Goal: Check status: Check status

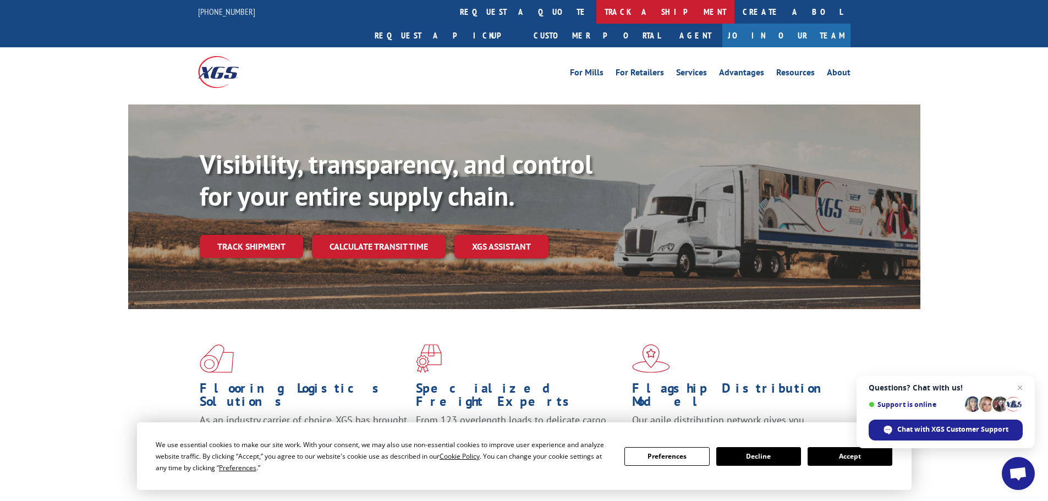
click at [596, 20] on link "track a shipment" at bounding box center [665, 12] width 138 height 24
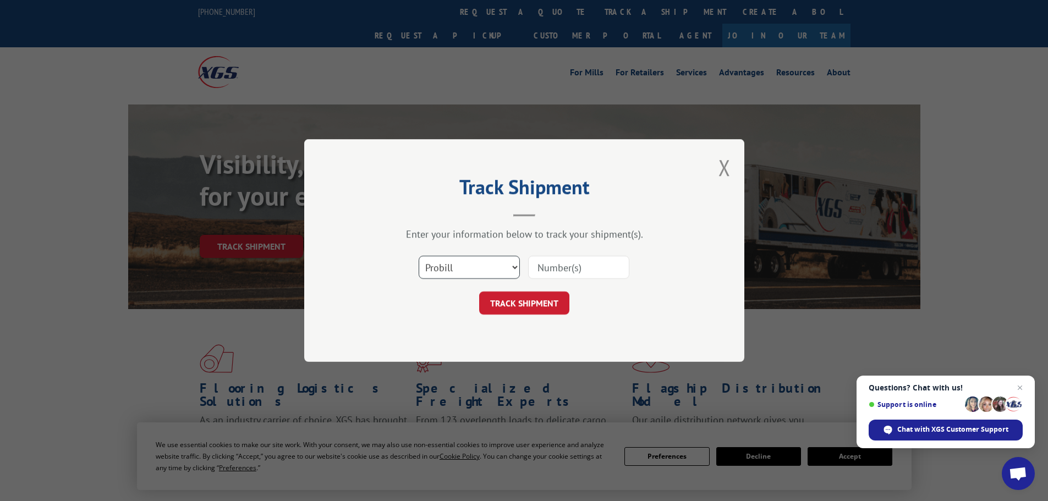
drag, startPoint x: 482, startPoint y: 265, endPoint x: 474, endPoint y: 278, distance: 15.1
click at [481, 265] on select "Select category... Probill BOL PO" at bounding box center [469, 267] width 101 height 23
select select "bol"
click at [419, 256] on select "Select category... Probill BOL PO" at bounding box center [469, 267] width 101 height 23
paste input "6014291"
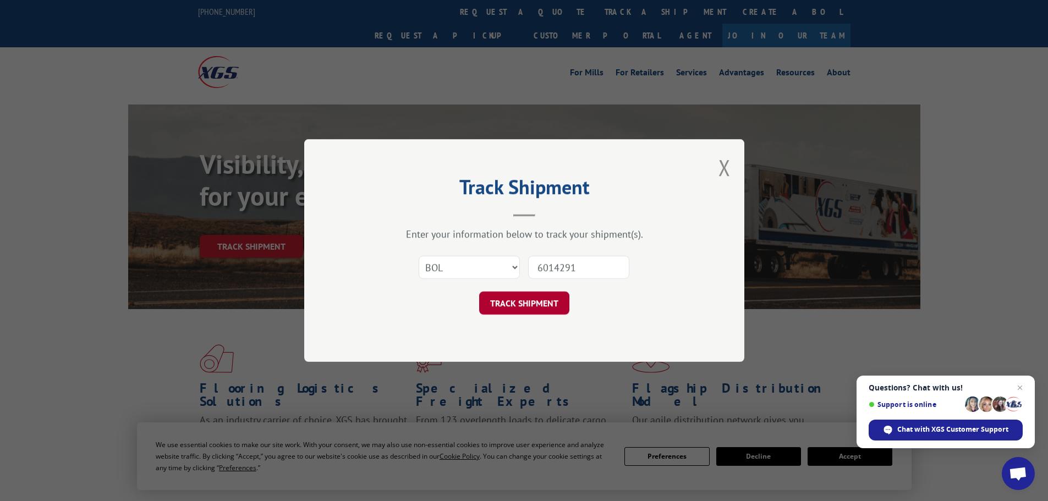
type input "6014291"
click at [543, 297] on button "TRACK SHIPMENT" at bounding box center [524, 303] width 90 height 23
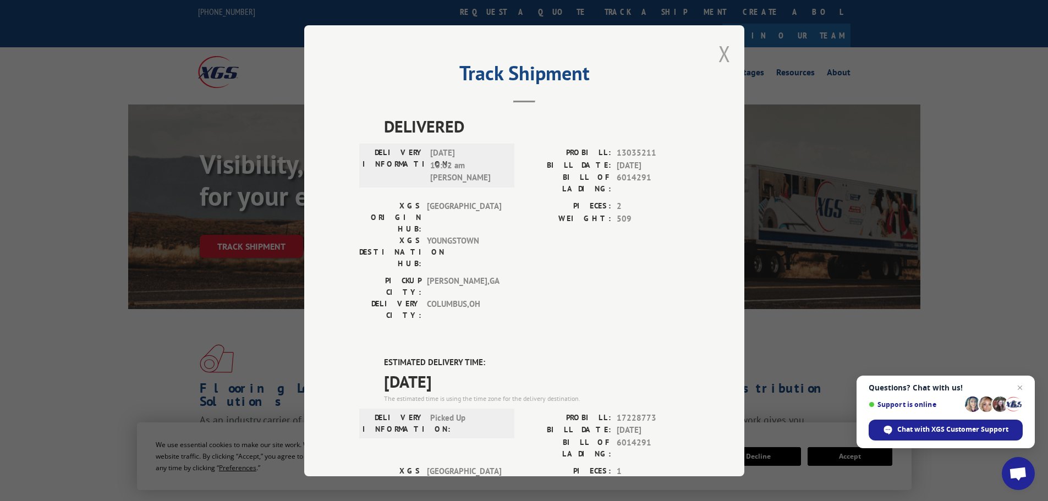
drag, startPoint x: 723, startPoint y: 60, endPoint x: 637, endPoint y: 37, distance: 89.3
click at [722, 60] on button "Close modal" at bounding box center [725, 53] width 12 height 29
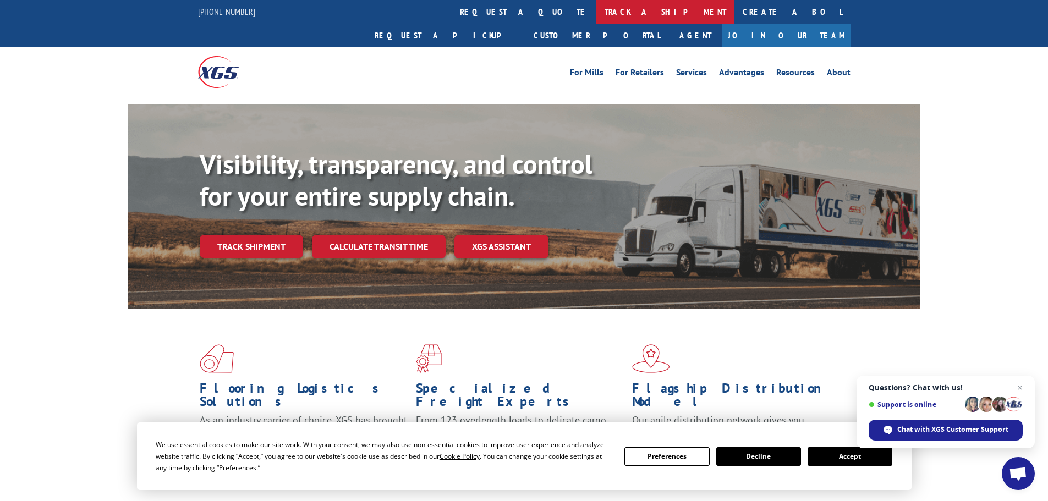
click at [596, 13] on link "track a shipment" at bounding box center [665, 12] width 138 height 24
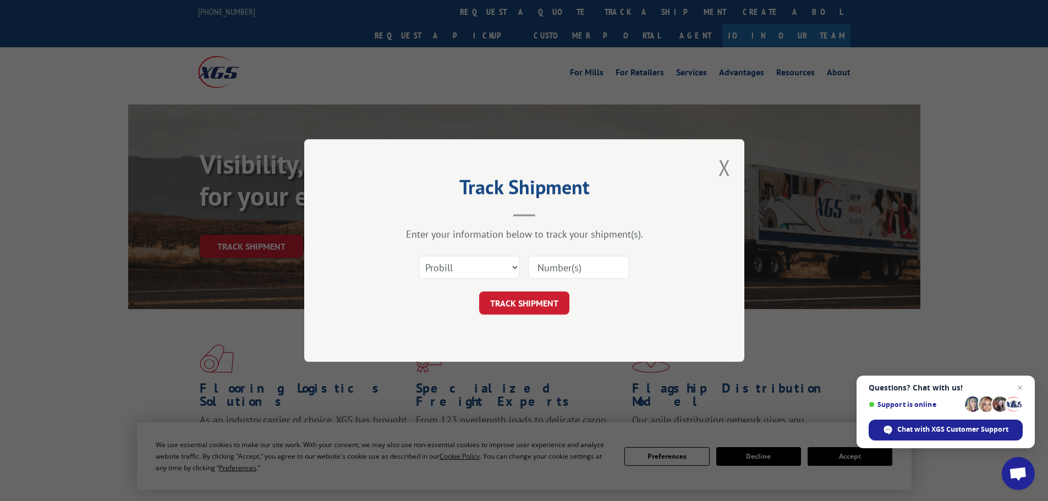
click at [459, 282] on div "Select category... Probill BOL PO" at bounding box center [524, 267] width 330 height 36
click at [459, 264] on select "Select category... Probill BOL PO" at bounding box center [469, 267] width 101 height 23
select select "bol"
click at [419, 256] on select "Select category... Probill BOL PO" at bounding box center [469, 267] width 101 height 23
click at [536, 263] on input at bounding box center [578, 267] width 101 height 23
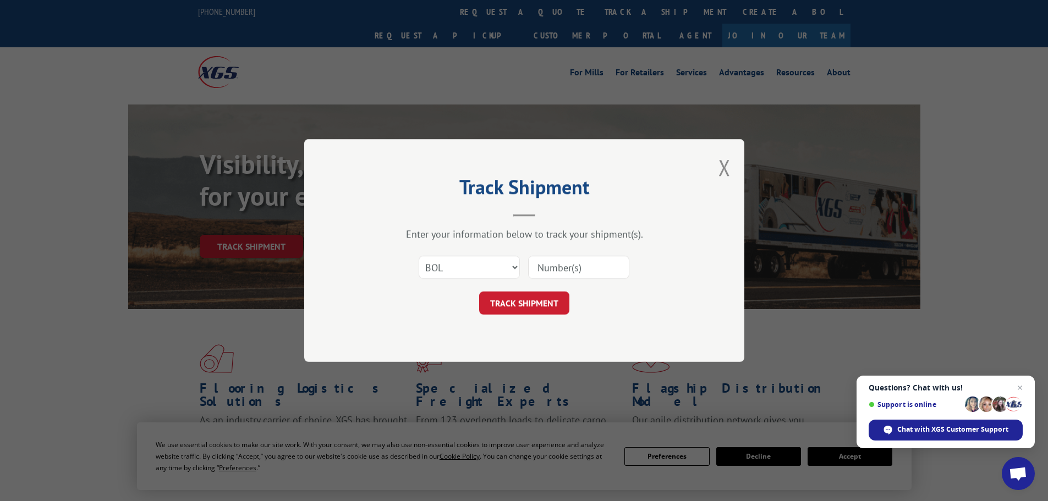
paste input "6011389"
type input "6011389"
click at [538, 301] on button "TRACK SHIPMENT" at bounding box center [524, 303] width 90 height 23
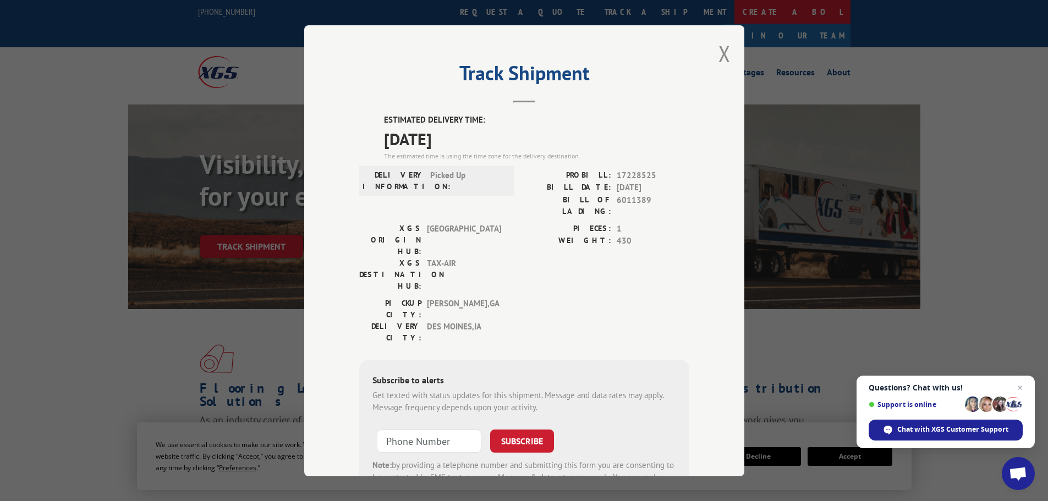
drag, startPoint x: 722, startPoint y: 56, endPoint x: 589, endPoint y: 13, distance: 140.4
click at [719, 56] on button "Close modal" at bounding box center [725, 53] width 12 height 29
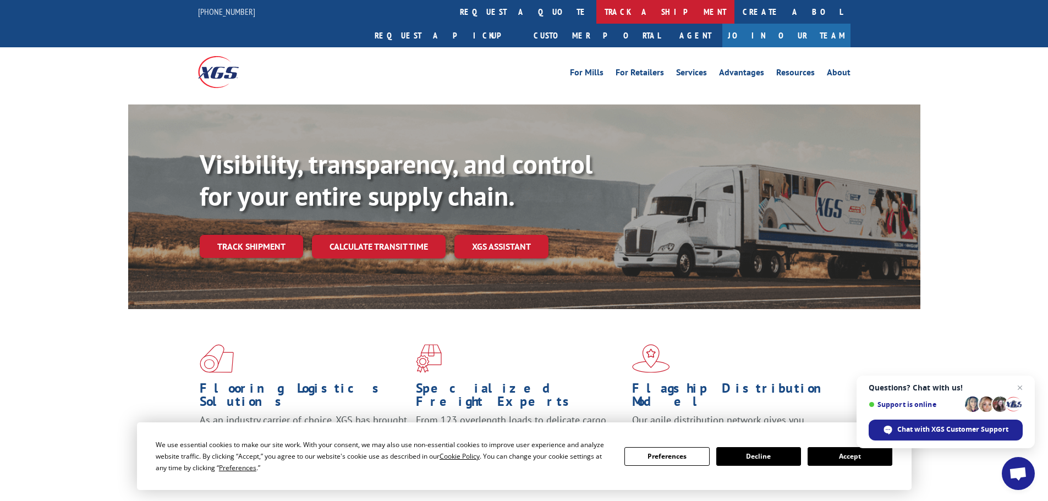
click at [596, 4] on link "track a shipment" at bounding box center [665, 12] width 138 height 24
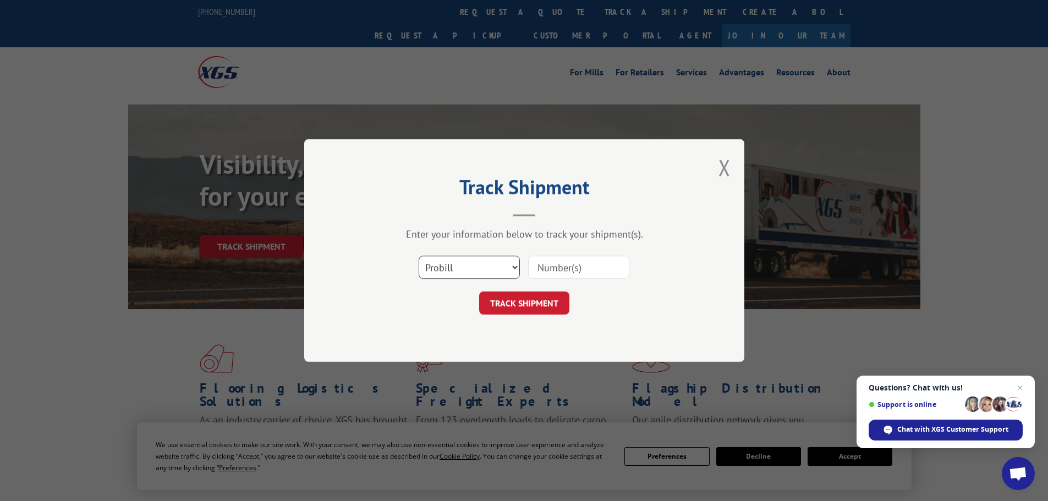
click at [464, 265] on select "Select category... Probill BOL PO" at bounding box center [469, 267] width 101 height 23
select select "bol"
click at [419, 256] on select "Select category... Probill BOL PO" at bounding box center [469, 267] width 101 height 23
paste input "5990039"
type input "5990039"
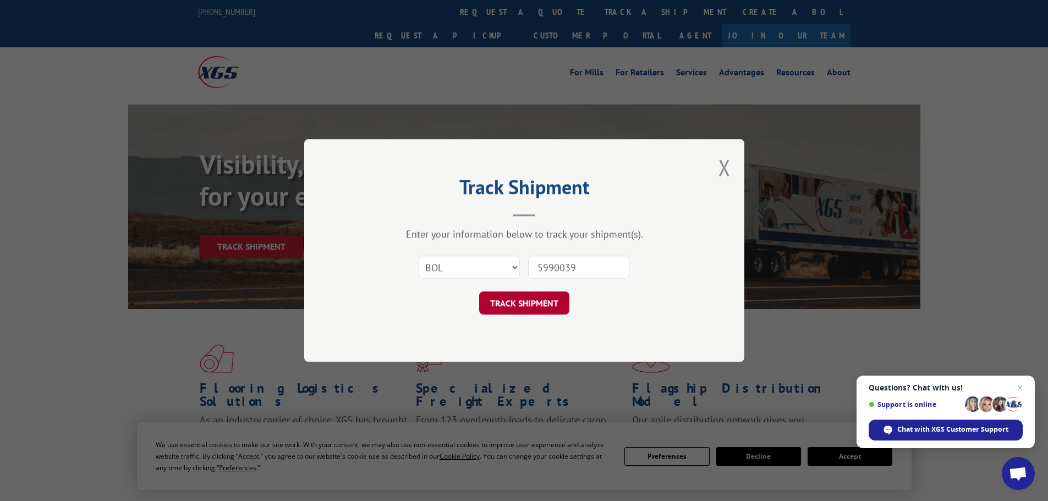
click at [551, 295] on button "TRACK SHIPMENT" at bounding box center [524, 303] width 90 height 23
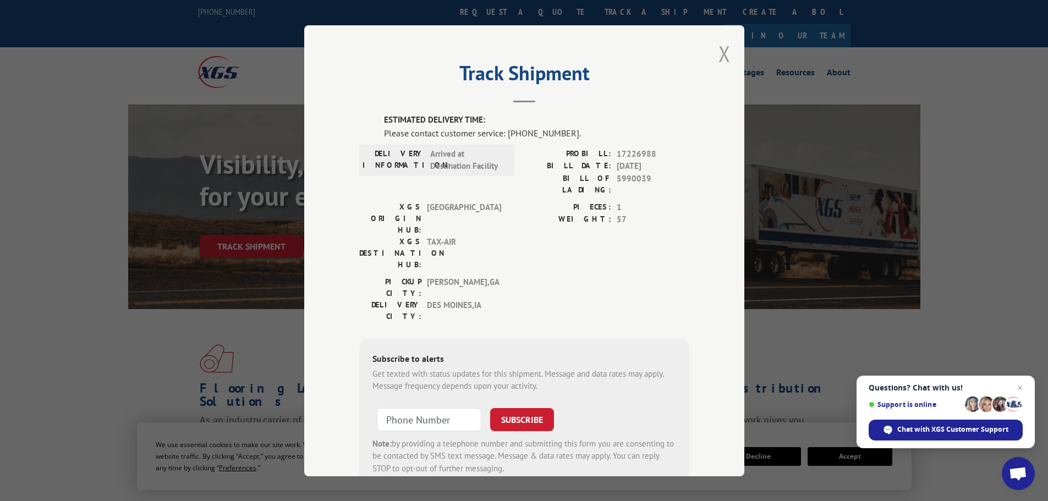
click at [719, 53] on button "Close modal" at bounding box center [725, 53] width 12 height 29
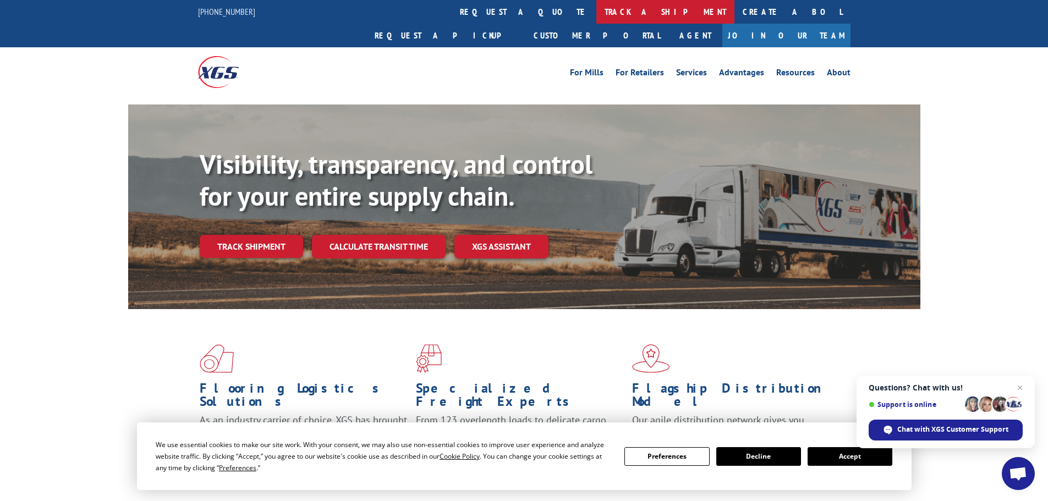
click at [596, 10] on link "track a shipment" at bounding box center [665, 12] width 138 height 24
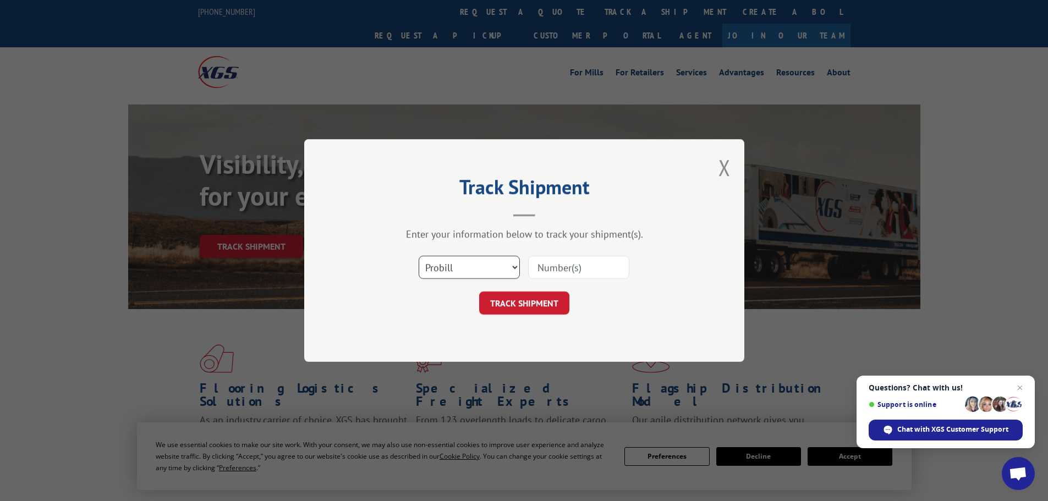
click at [479, 271] on select "Select category... Probill BOL PO" at bounding box center [469, 267] width 101 height 23
select select "bol"
click at [419, 256] on select "Select category... Probill BOL PO" at bounding box center [469, 267] width 101 height 23
click at [568, 265] on input at bounding box center [578, 267] width 101 height 23
paste input "5092522"
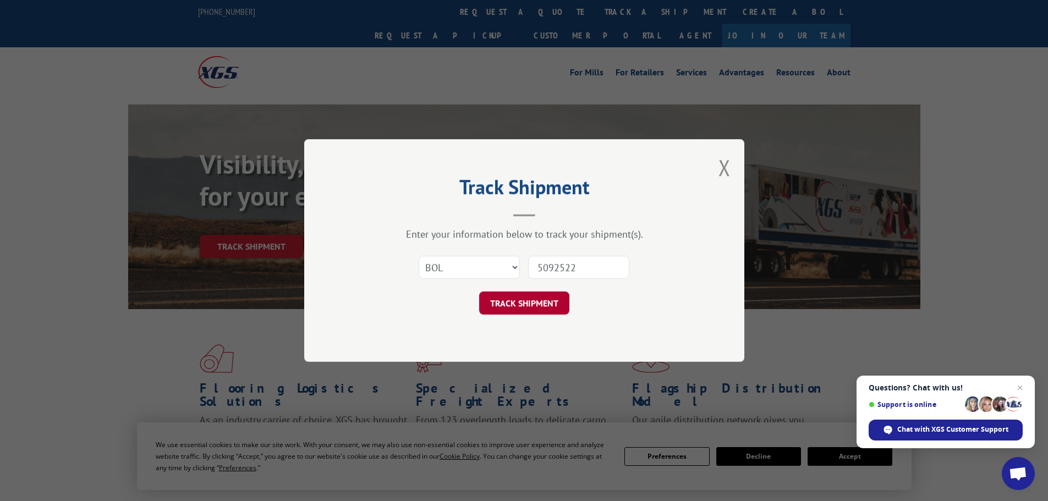
type input "5092522"
click at [534, 306] on button "TRACK SHIPMENT" at bounding box center [524, 303] width 90 height 23
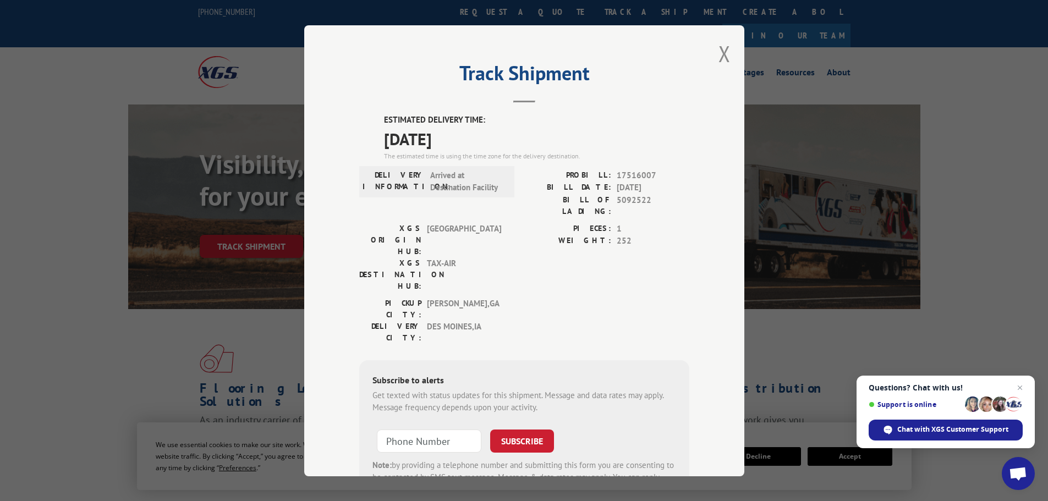
drag, startPoint x: 720, startPoint y: 60, endPoint x: 700, endPoint y: 56, distance: 20.7
click at [700, 56] on div "Track Shipment ESTIMATED DELIVERY TIME: [DATE] The estimated time is using the …" at bounding box center [524, 250] width 440 height 451
click at [720, 52] on button "Close modal" at bounding box center [725, 53] width 12 height 29
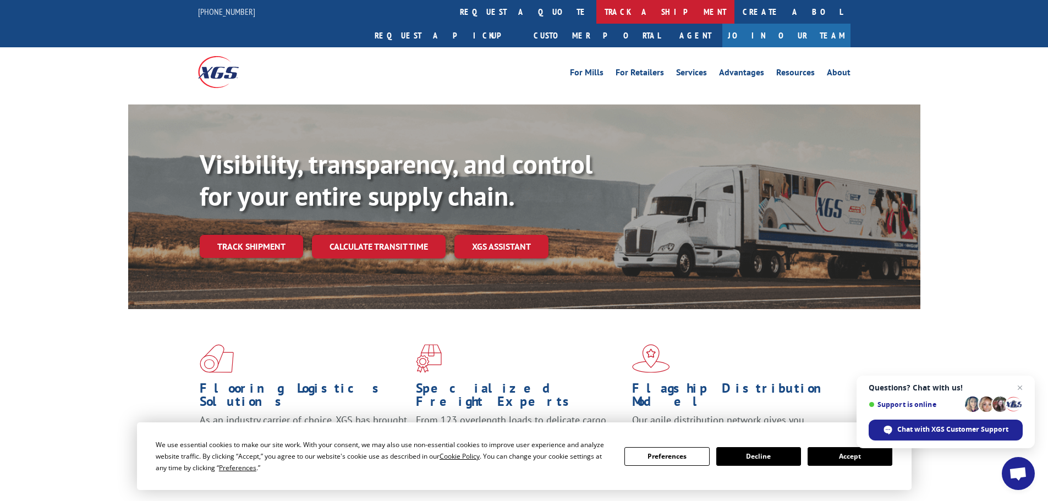
click at [596, 9] on link "track a shipment" at bounding box center [665, 12] width 138 height 24
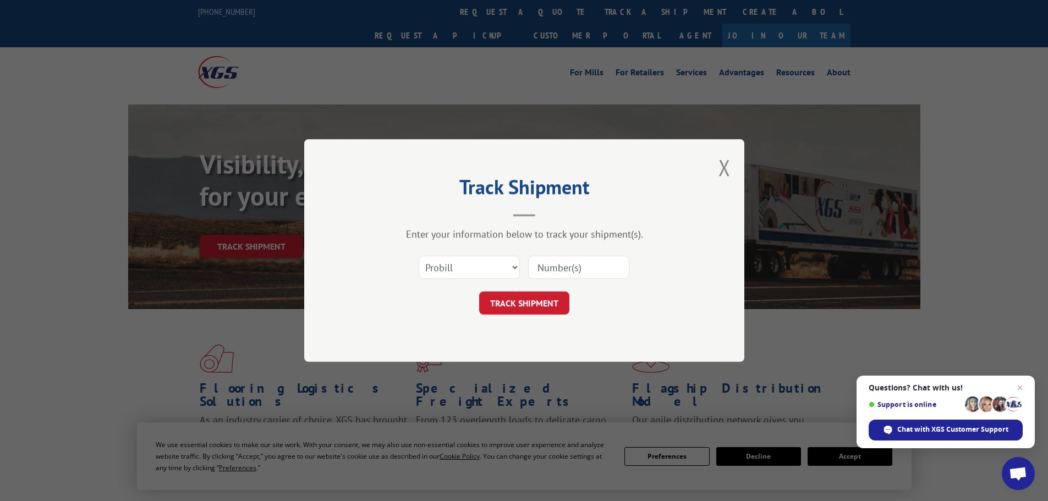
click at [470, 282] on div "Select category... Probill BOL PO" at bounding box center [524, 267] width 330 height 36
click at [465, 271] on select "Select category... Probill BOL PO" at bounding box center [469, 267] width 101 height 23
select select "bol"
click at [419, 256] on select "Select category... Probill BOL PO" at bounding box center [469, 267] width 101 height 23
click at [536, 265] on input at bounding box center [578, 267] width 101 height 23
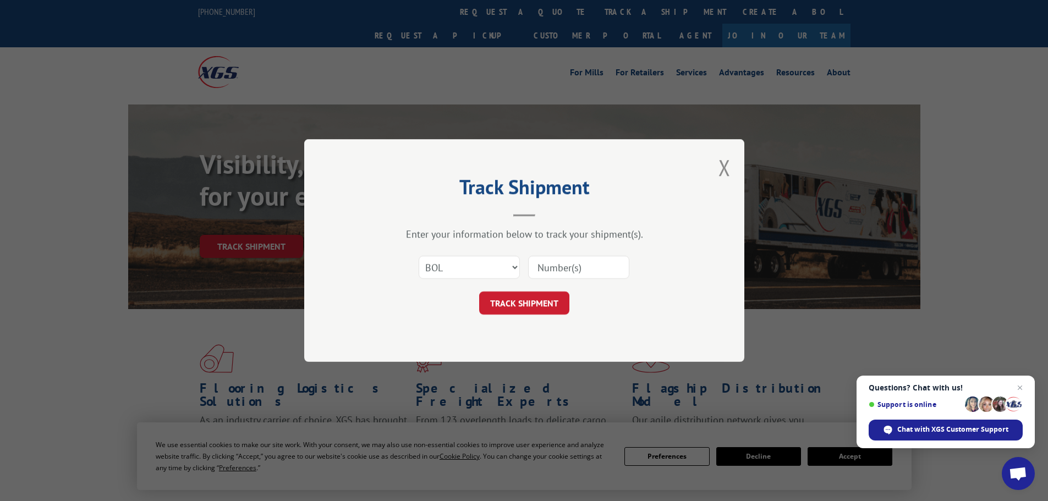
paste input "6009136"
type input "6009136"
click at [545, 297] on button "TRACK SHIPMENT" at bounding box center [524, 303] width 90 height 23
